Goal: Information Seeking & Learning: Find specific fact

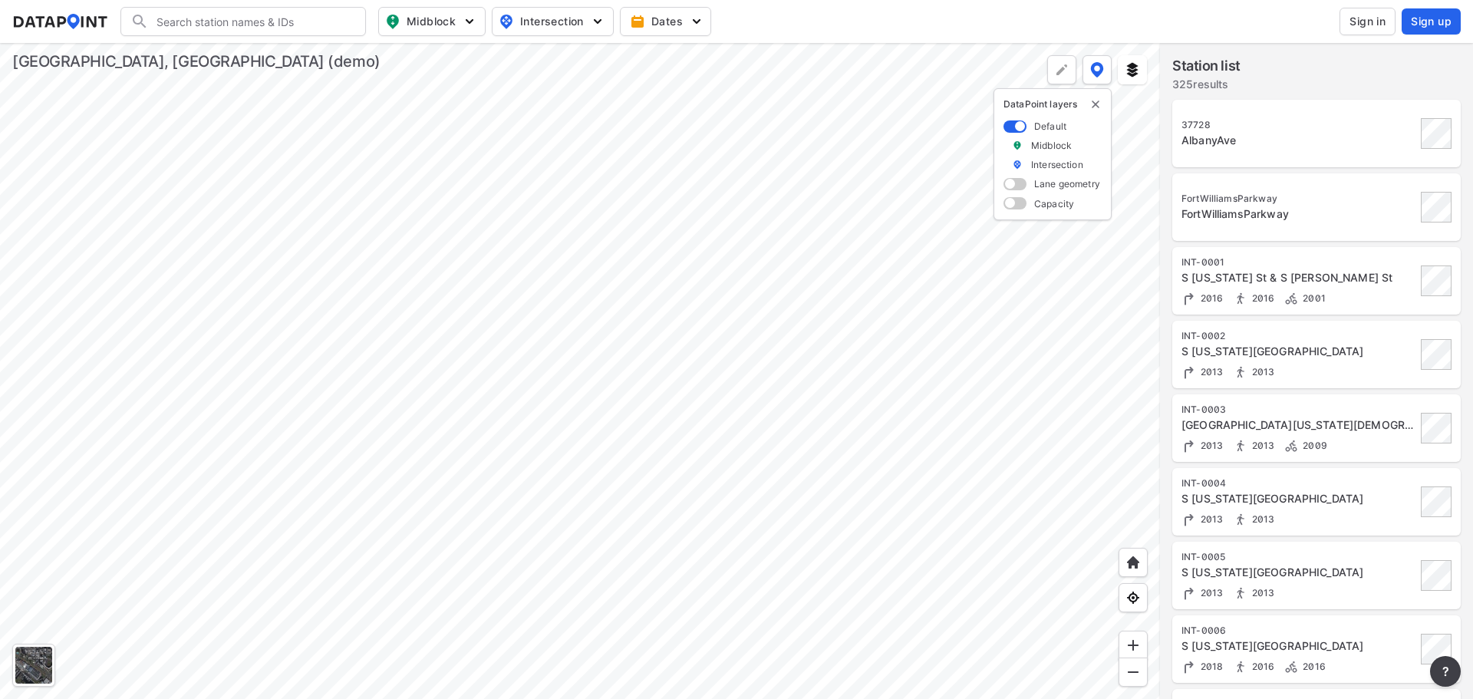
click at [1361, 429] on div "[GEOGRAPHIC_DATA][US_STATE][DEMOGRAPHIC_DATA]" at bounding box center [1298, 424] width 235 height 15
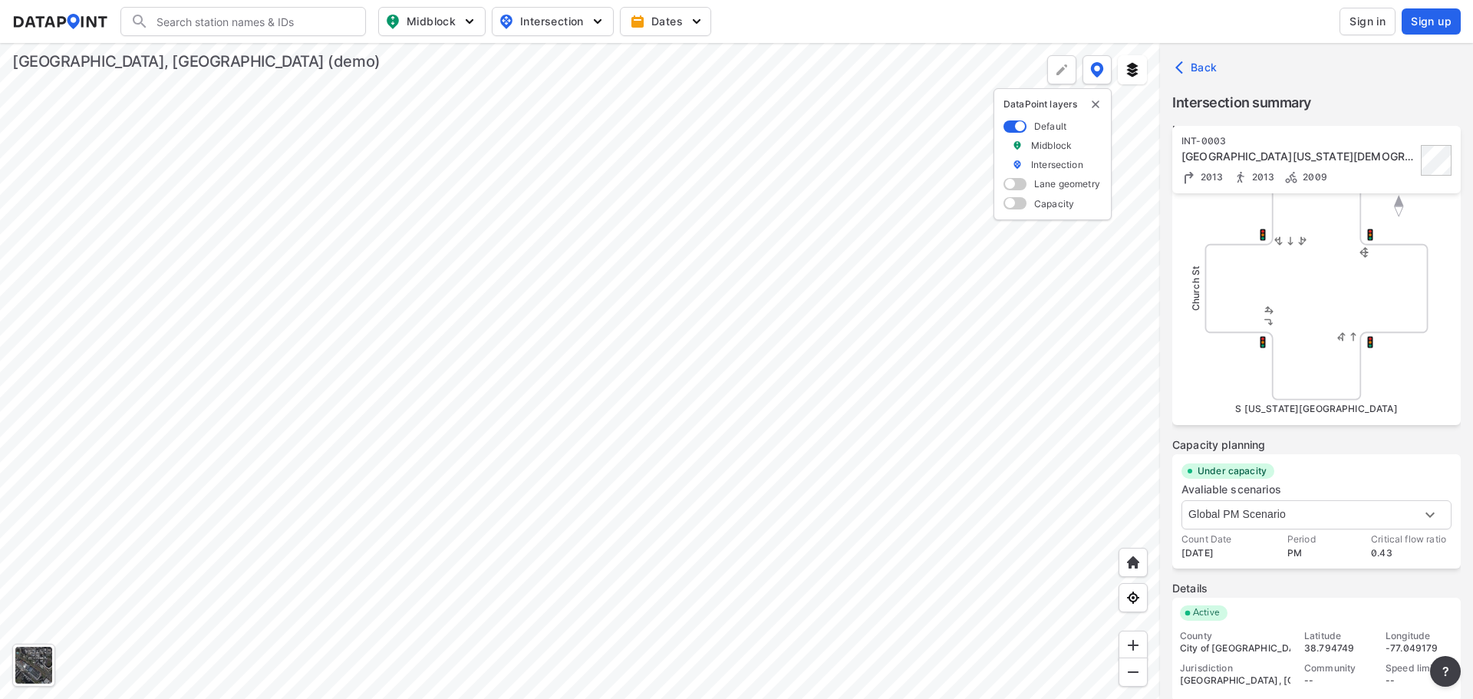
scroll to position [514, 0]
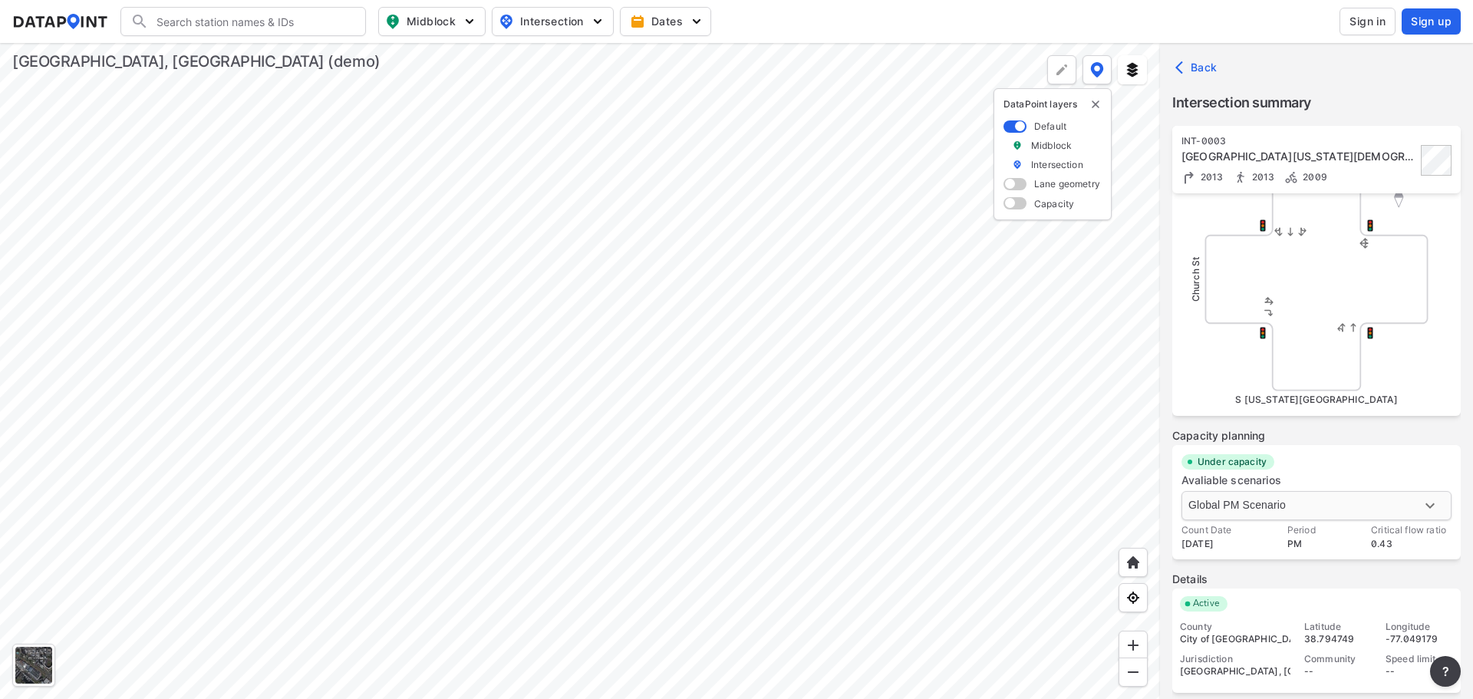
click at [1373, 503] on body "Search Please enter a search term. Midblock Intersection Dates Sign in Sign up …" at bounding box center [736, 349] width 1473 height 699
click at [1263, 536] on li "PM Peak Weekday" at bounding box center [1240, 534] width 118 height 29
type input "21"
click at [565, 427] on div at bounding box center [580, 371] width 1160 height 656
click at [549, 387] on div at bounding box center [580, 371] width 1160 height 656
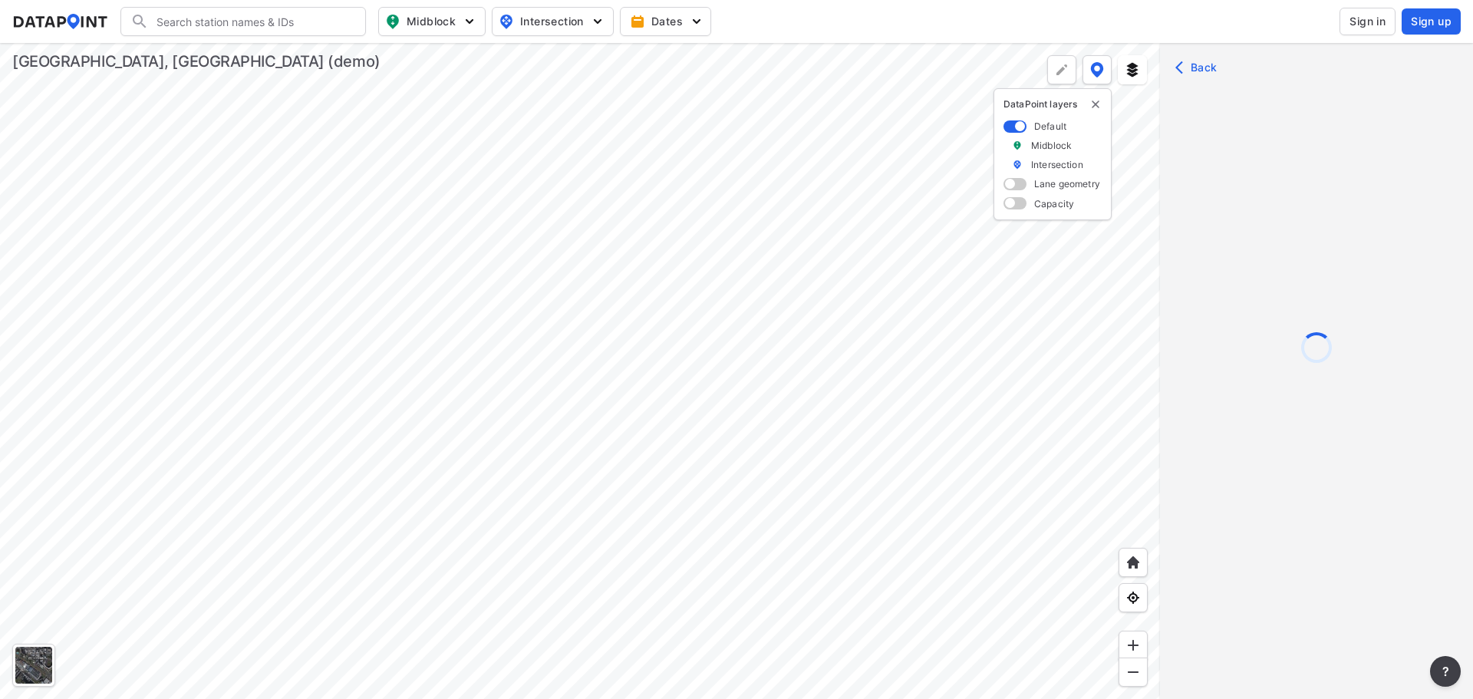
scroll to position [0, 0]
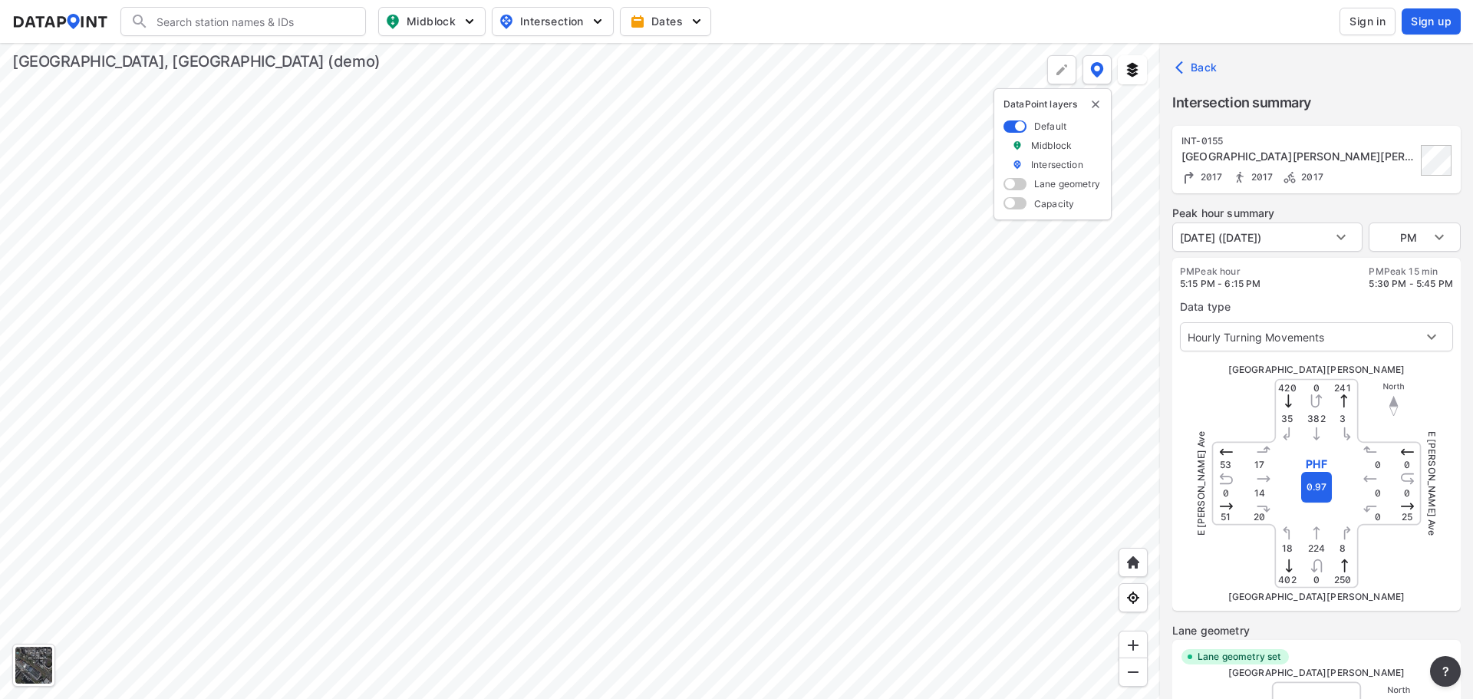
type input "513"
click at [1435, 238] on body "Search Please enter a search term. Midblock Intersection Dates Sign in Sign up …" at bounding box center [736, 349] width 1473 height 699
click at [1431, 209] on li "MID" at bounding box center [1415, 207] width 92 height 29
click at [1438, 240] on body "Search Please enter a search term. Midblock Intersection Dates Sign in Sign up …" at bounding box center [736, 349] width 1473 height 699
click at [1433, 206] on li "AM" at bounding box center [1415, 207] width 92 height 29
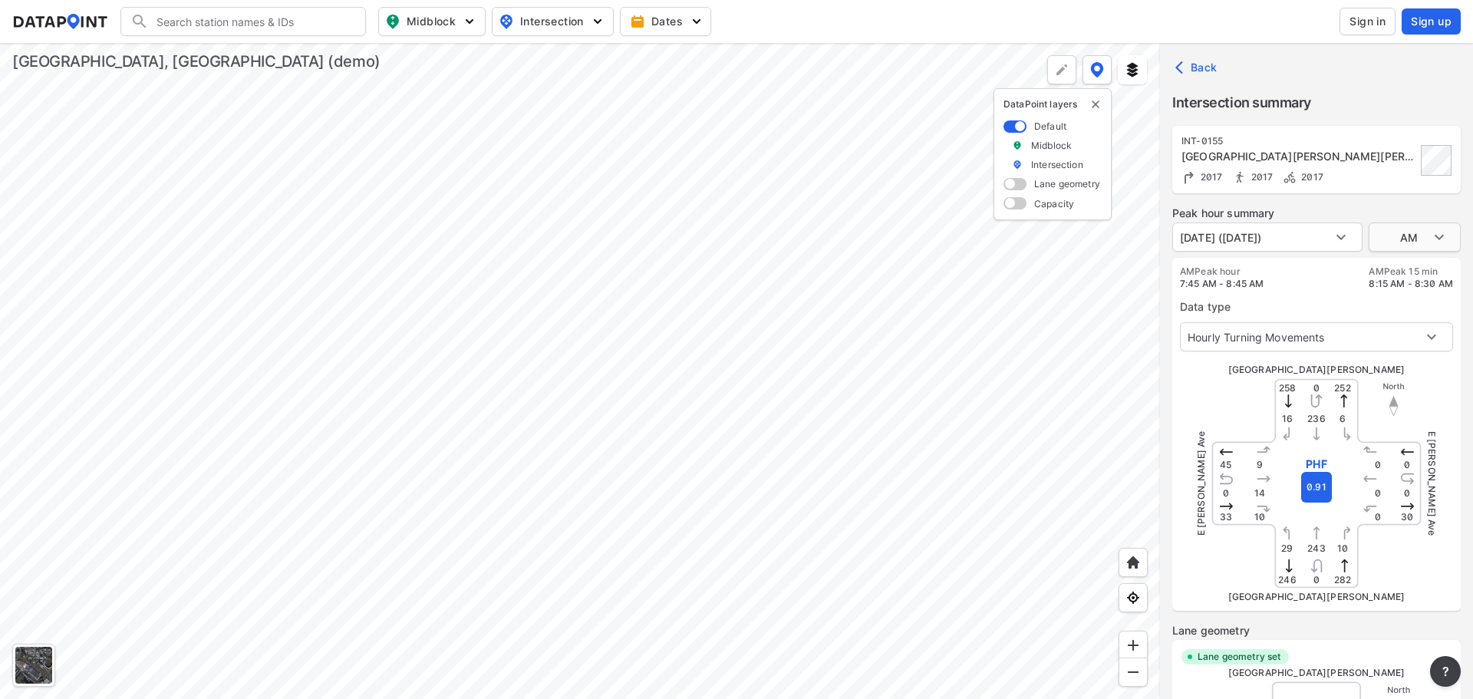
click at [1418, 231] on body "Search Please enter a search term. Midblock Intersection Dates Sign in Sign up …" at bounding box center [736, 349] width 1473 height 699
click at [1438, 298] on li "PM" at bounding box center [1415, 295] width 92 height 29
click at [1430, 237] on body "Search Please enter a search term. Midblock Intersection Dates Sign in Sign up …" at bounding box center [736, 349] width 1473 height 699
click at [1422, 173] on li "AM" at bounding box center [1415, 178] width 92 height 29
click at [1432, 241] on body "Search Please enter a search term. Midblock Intersection Dates Sign in Sign up …" at bounding box center [736, 349] width 1473 height 699
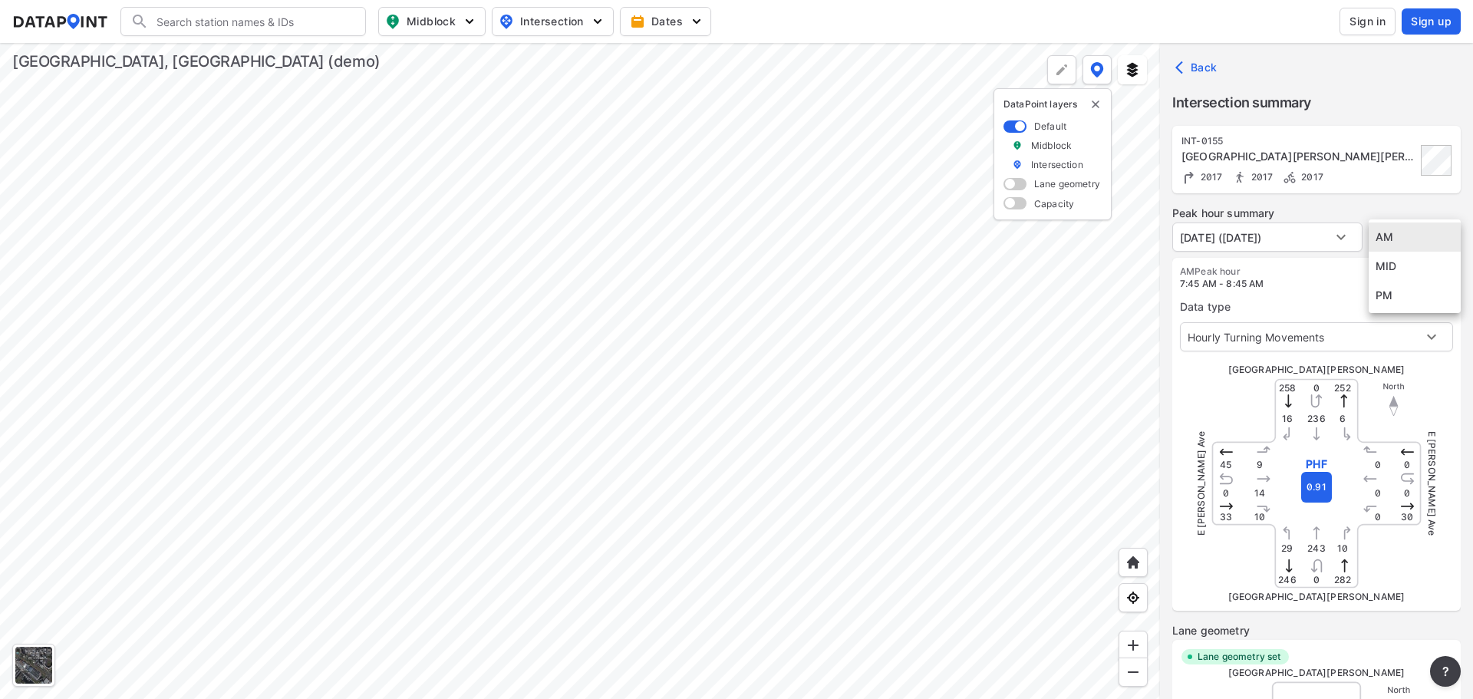
click at [1429, 304] on li "PM" at bounding box center [1415, 295] width 92 height 29
click at [1420, 240] on body "Search Please enter a search term. Midblock Intersection Dates Sign in Sign up …" at bounding box center [736, 349] width 1473 height 699
click at [1409, 179] on li "AM" at bounding box center [1415, 178] width 92 height 29
click at [1311, 483] on div "E [PERSON_NAME] Ave" at bounding box center [1258, 483] width 115 height 115
click at [1313, 455] on div "E [PERSON_NAME] Ave" at bounding box center [1258, 483] width 115 height 115
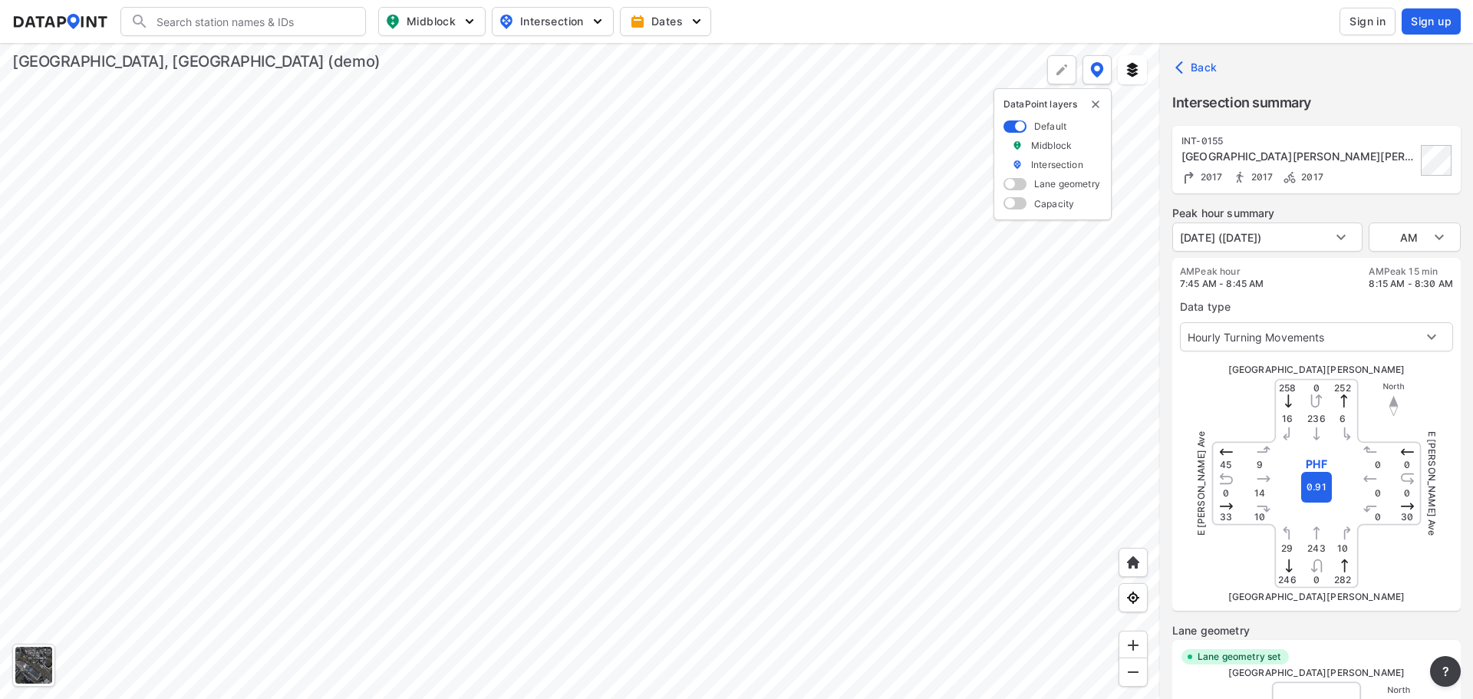
click at [1317, 463] on div "E [PERSON_NAME] Ave" at bounding box center [1373, 483] width 115 height 115
type input "PM"
click at [781, 410] on div at bounding box center [580, 371] width 1160 height 656
click at [469, 423] on div at bounding box center [580, 371] width 1160 height 656
click at [431, 355] on div at bounding box center [580, 371] width 1160 height 656
